Goal: Task Accomplishment & Management: Manage account settings

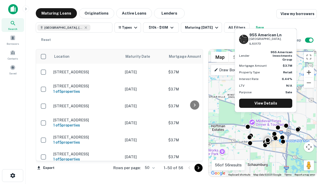
click at [309, 72] on button "Zoom in" at bounding box center [309, 72] width 10 height 10
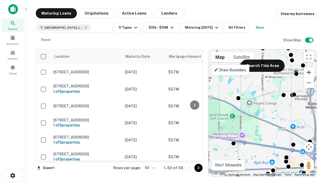
click at [309, 72] on button "Zoom in" at bounding box center [309, 72] width 10 height 10
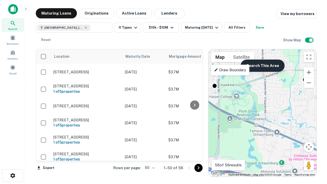
click at [263, 66] on button "Search This Area" at bounding box center [263, 66] width 44 height 12
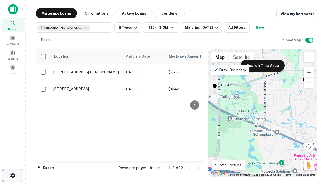
click at [13, 176] on icon "button" at bounding box center [13, 176] width 6 height 6
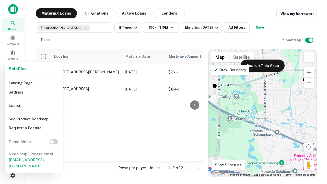
click at [34, 105] on li "Logout" at bounding box center [34, 105] width 55 height 9
